Goal: Find specific page/section: Find specific page/section

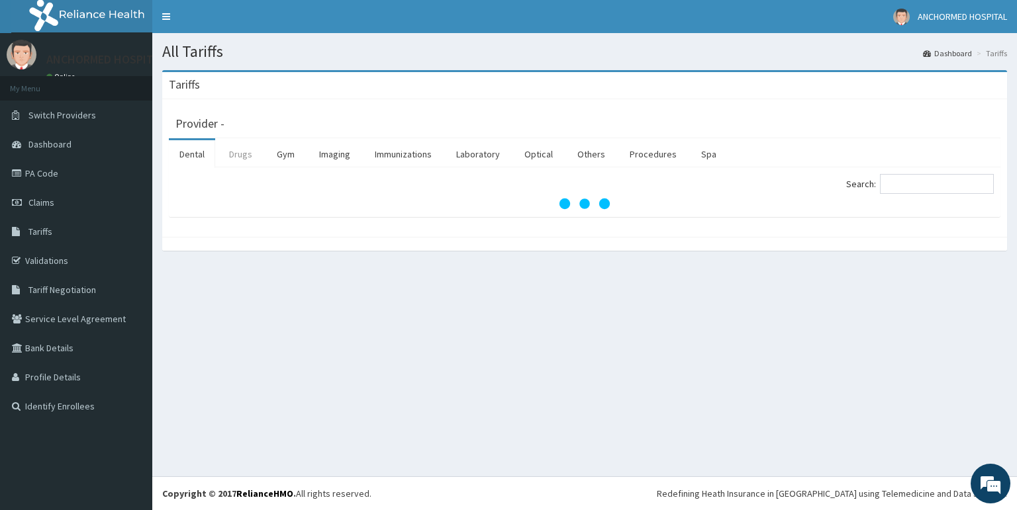
click at [241, 156] on link "Drugs" at bounding box center [240, 154] width 44 height 28
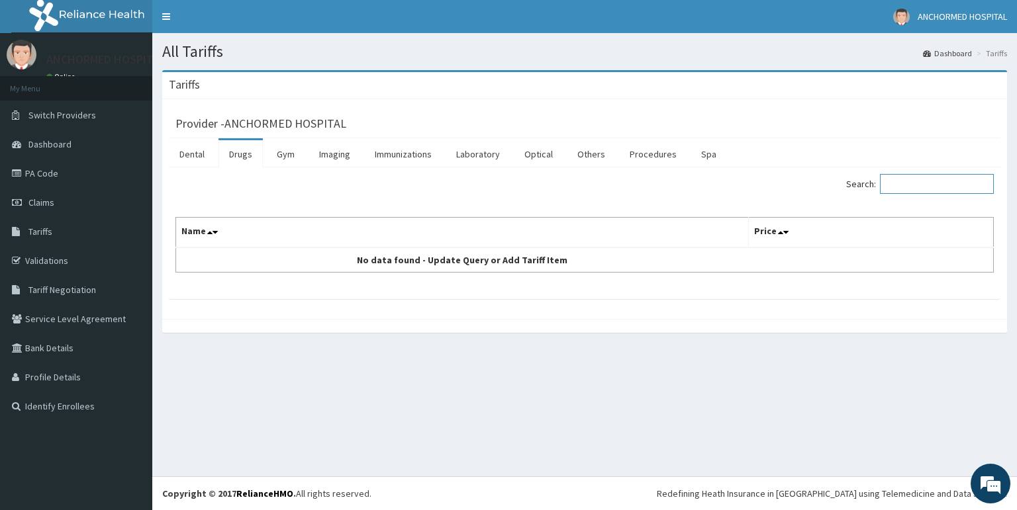
click at [917, 185] on input "Search:" at bounding box center [937, 184] width 114 height 20
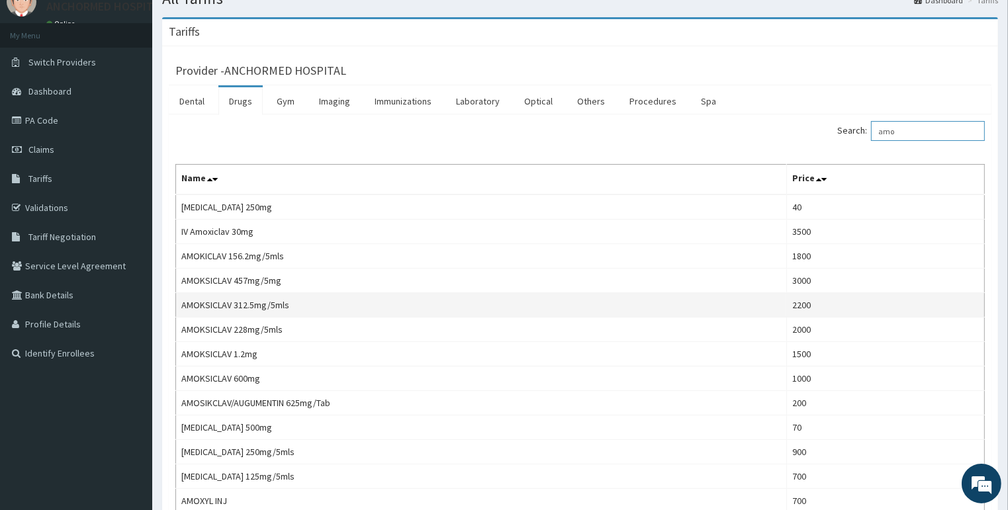
scroll to position [159, 0]
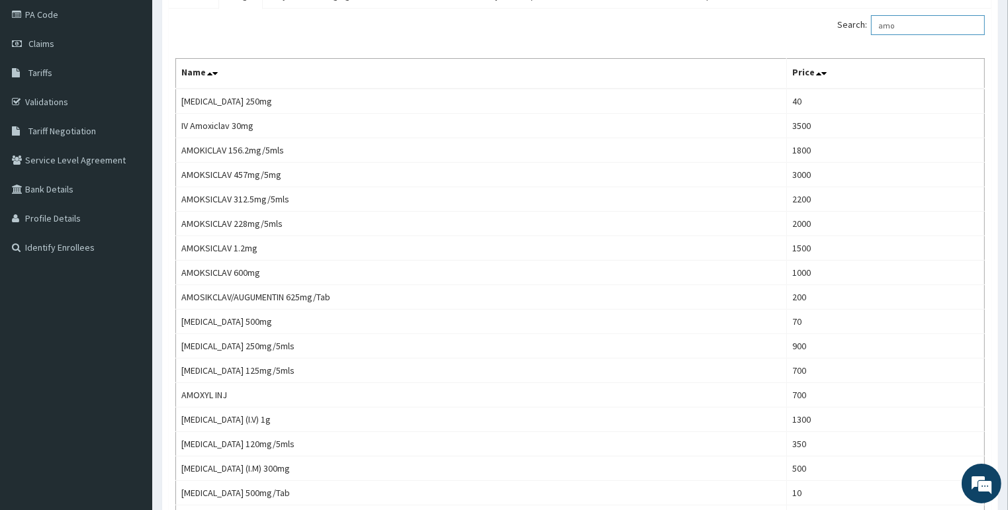
type input "amo"
